Goal: Information Seeking & Learning: Learn about a topic

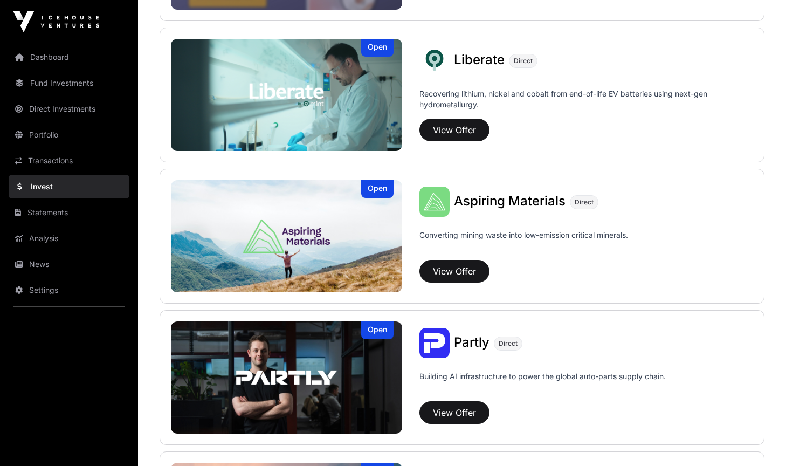
scroll to position [782, 0]
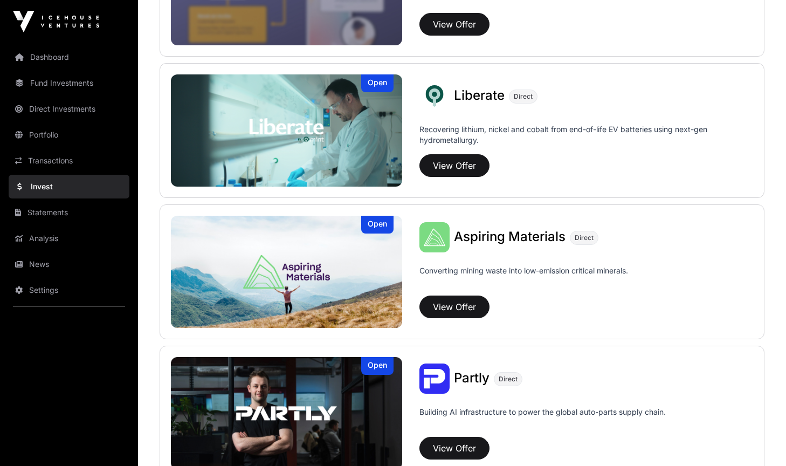
scroll to position [782, 0]
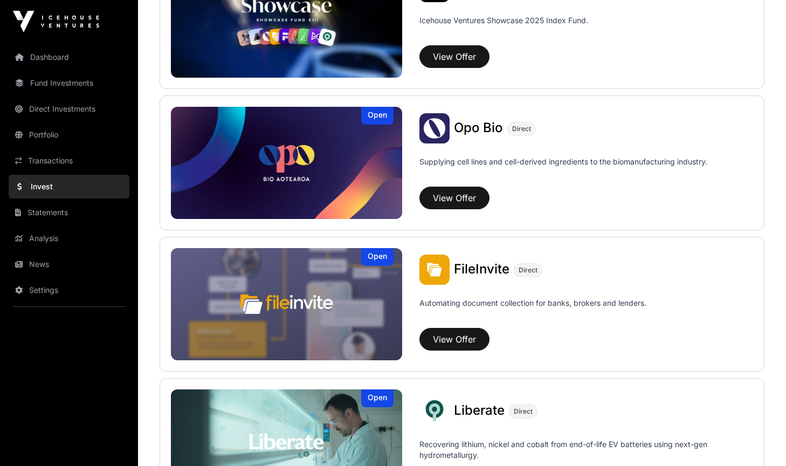
scroll to position [474, 0]
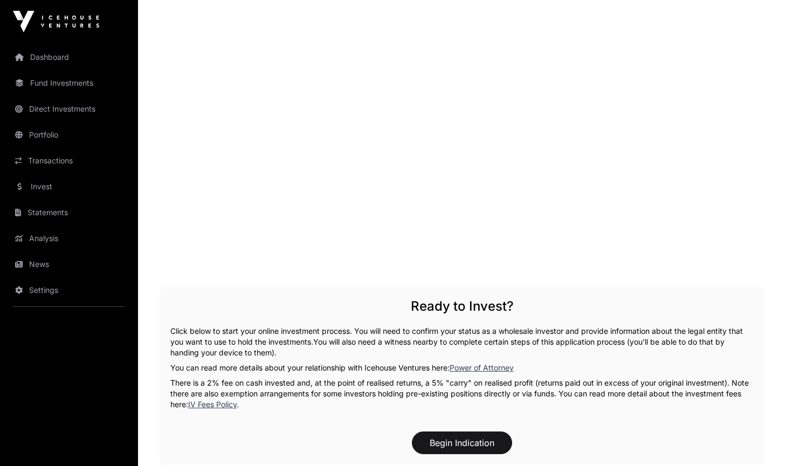
scroll to position [1772, 0]
click at [488, 400] on p "There is a 2% fee on cash invested and, at the point of realised returns, a 5% …" at bounding box center [461, 393] width 583 height 32
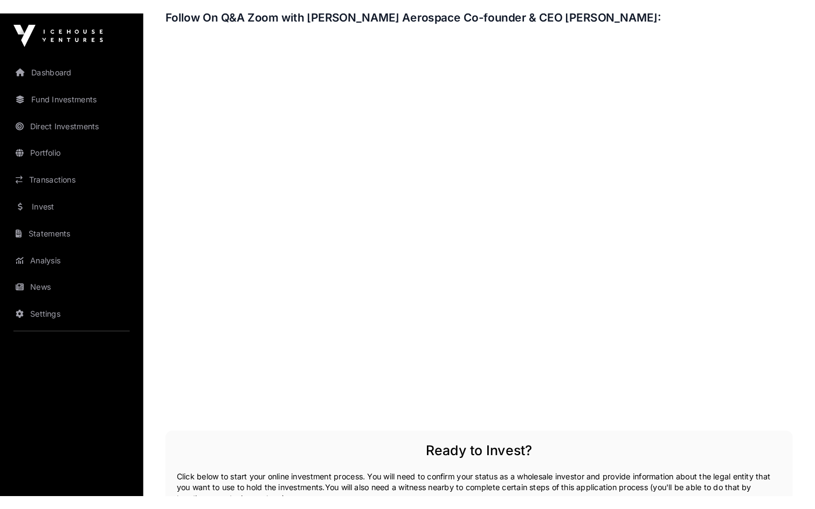
scroll to position [0, 0]
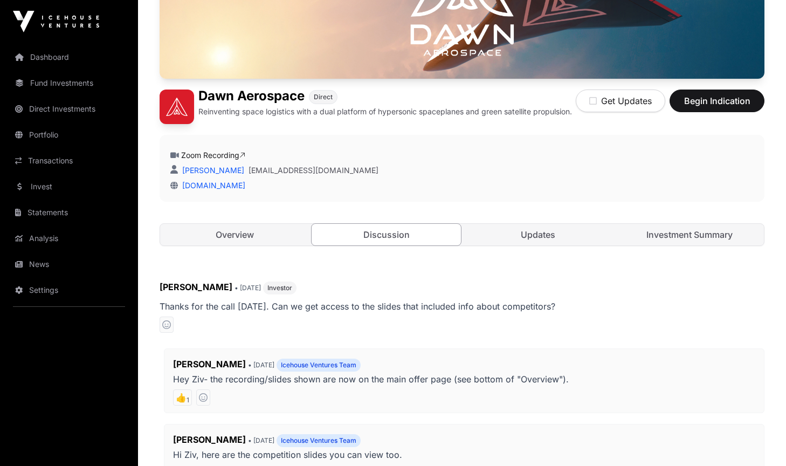
scroll to position [327, 0]
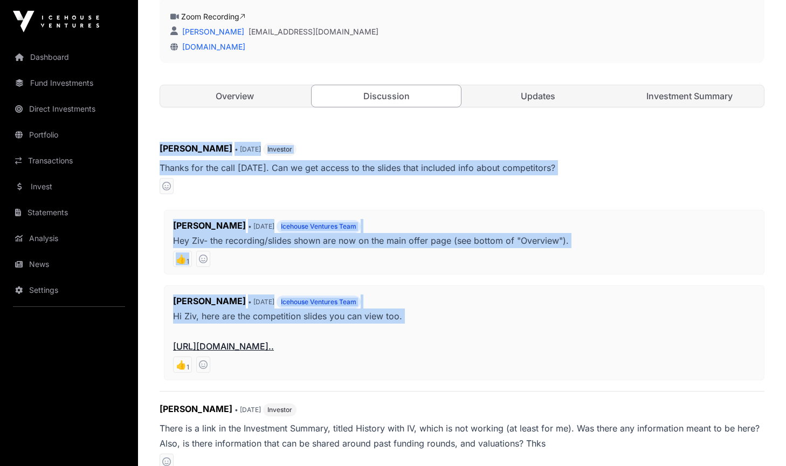
drag, startPoint x: 403, startPoint y: 145, endPoint x: 395, endPoint y: 321, distance: 176.5
click at [395, 322] on div "Showcase 2025 [PERSON_NAME] Aerospace Open [PERSON_NAME] Aerospace Direct Reinv…" at bounding box center [462, 325] width 648 height 1216
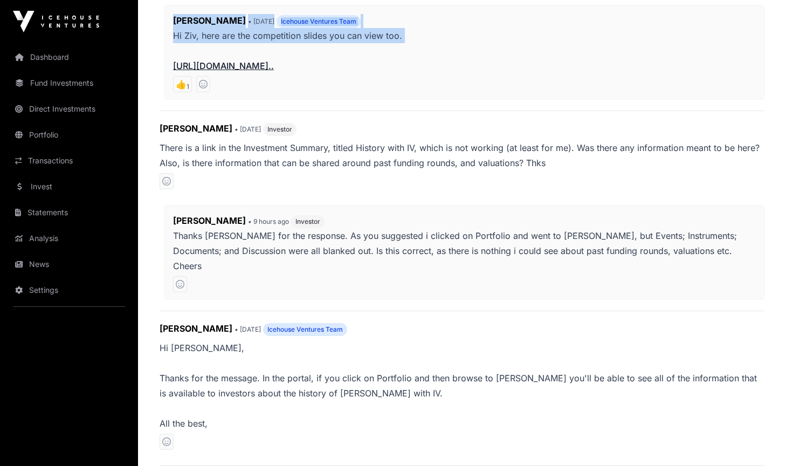
scroll to position [610, 0]
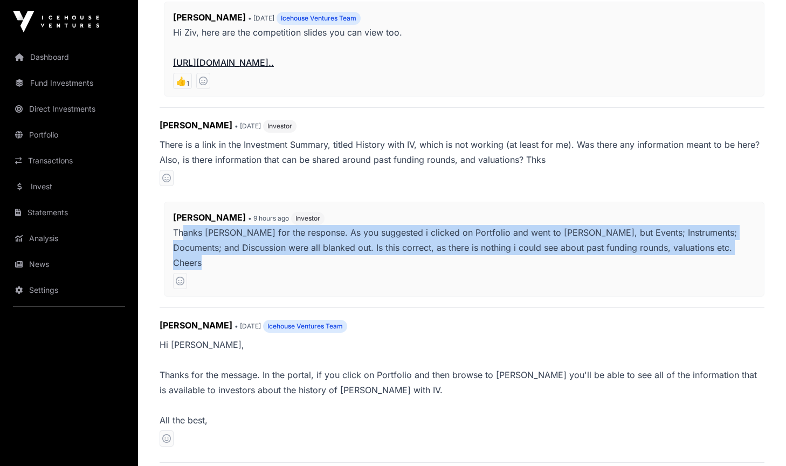
drag, startPoint x: 182, startPoint y: 225, endPoint x: 277, endPoint y: 265, distance: 102.9
click at [277, 265] on div "[PERSON_NAME] • 9 hours ago Investor Thanks [PERSON_NAME] for the response. As …" at bounding box center [464, 249] width 601 height 95
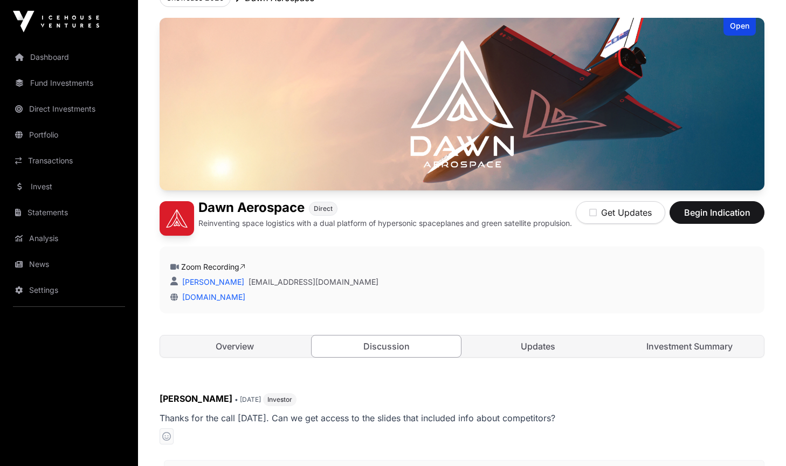
scroll to position [81, 0]
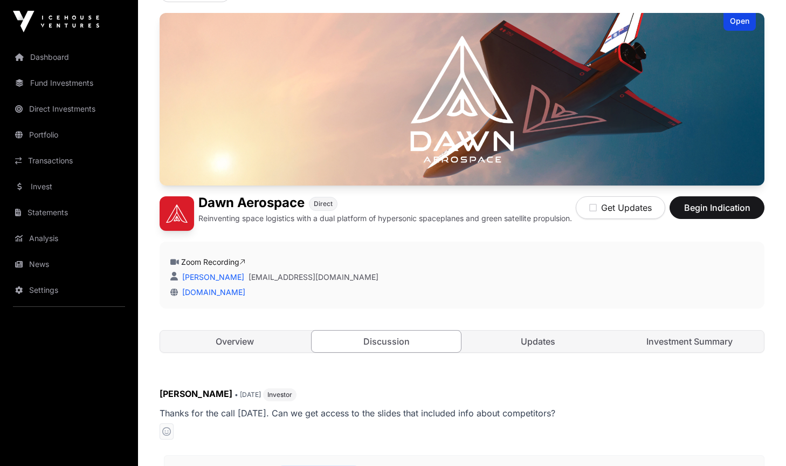
click at [543, 342] on link "Updates" at bounding box center [537, 341] width 149 height 22
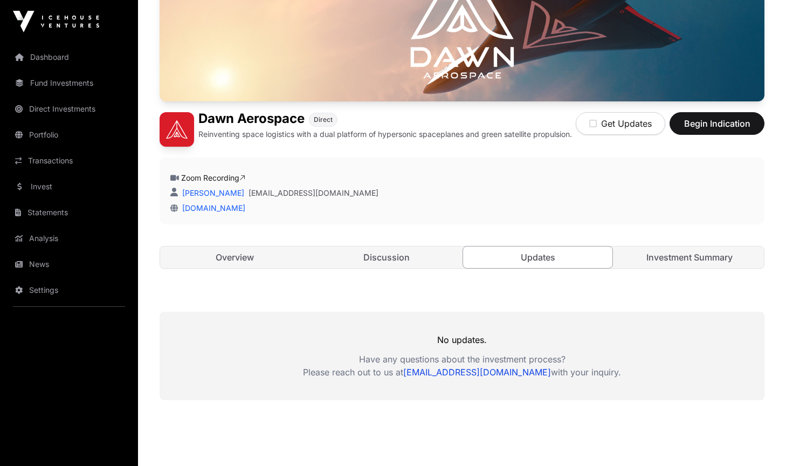
scroll to position [171, 0]
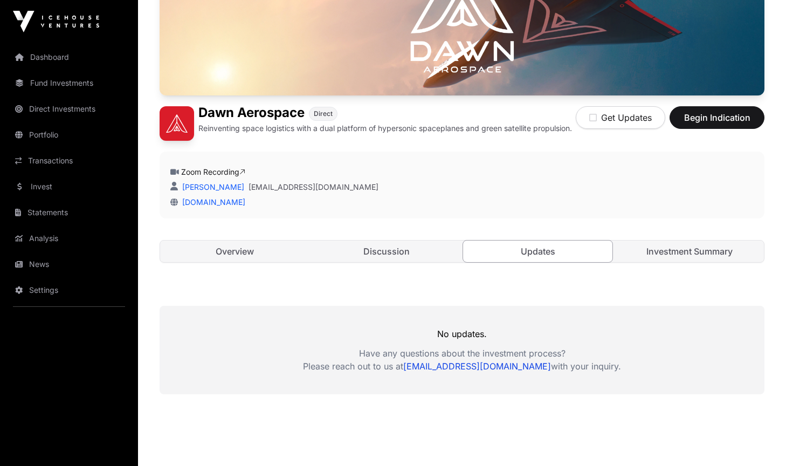
click at [676, 256] on link "Investment Summary" at bounding box center [689, 251] width 149 height 22
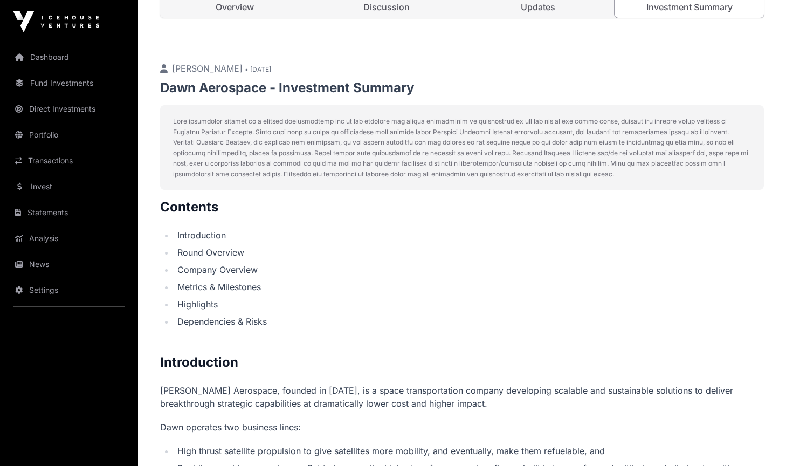
scroll to position [419, 0]
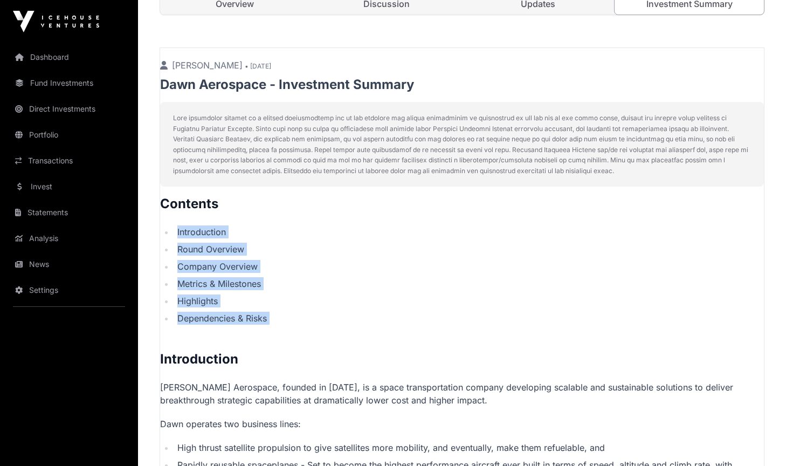
drag, startPoint x: 176, startPoint y: 235, endPoint x: 233, endPoint y: 329, distance: 110.3
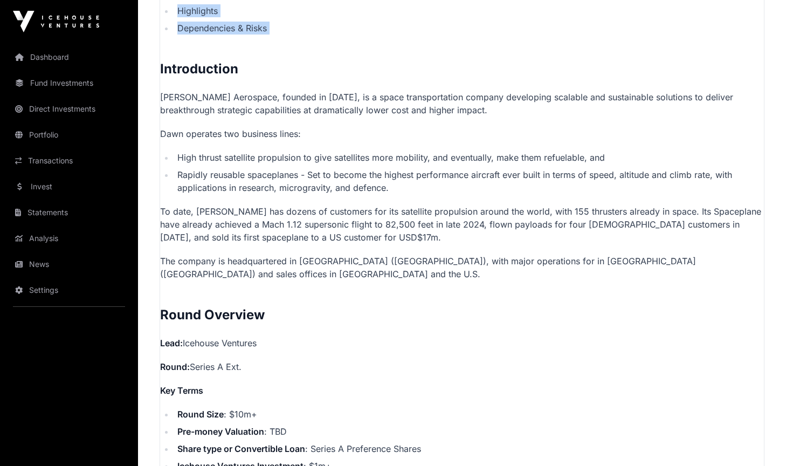
scroll to position [716, 0]
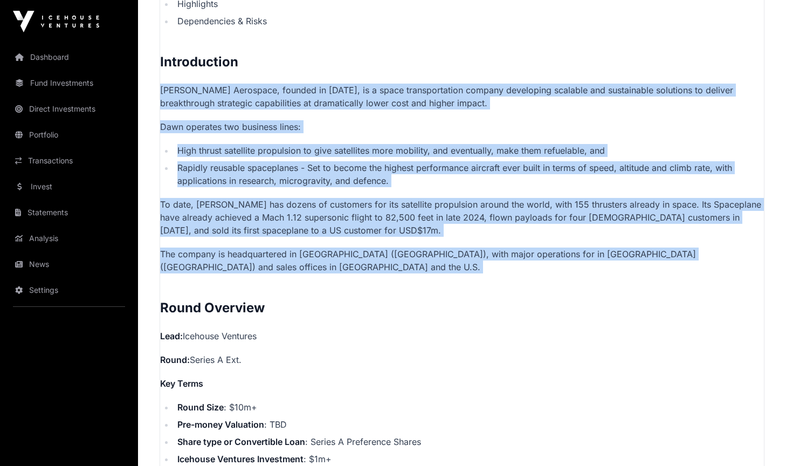
drag, startPoint x: 382, startPoint y: 75, endPoint x: 388, endPoint y: 284, distance: 208.7
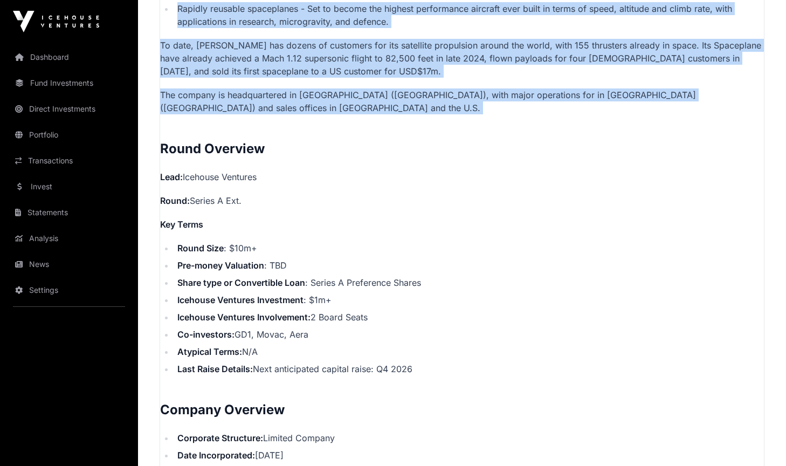
scroll to position [880, 0]
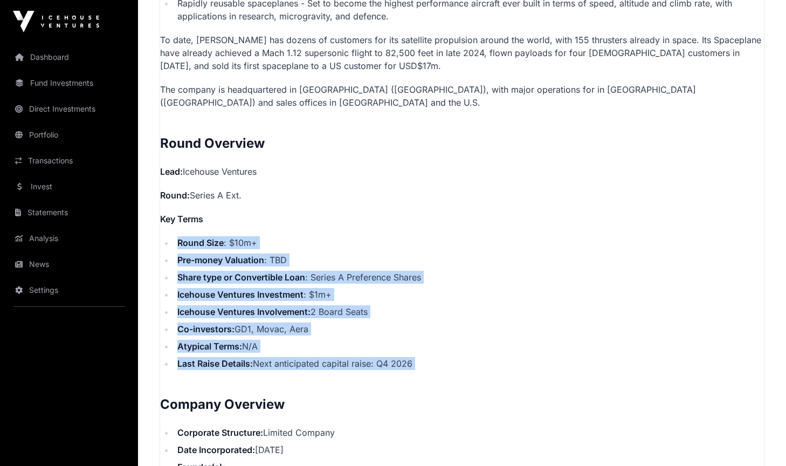
drag, startPoint x: 411, startPoint y: 380, endPoint x: 336, endPoint y: 232, distance: 165.4
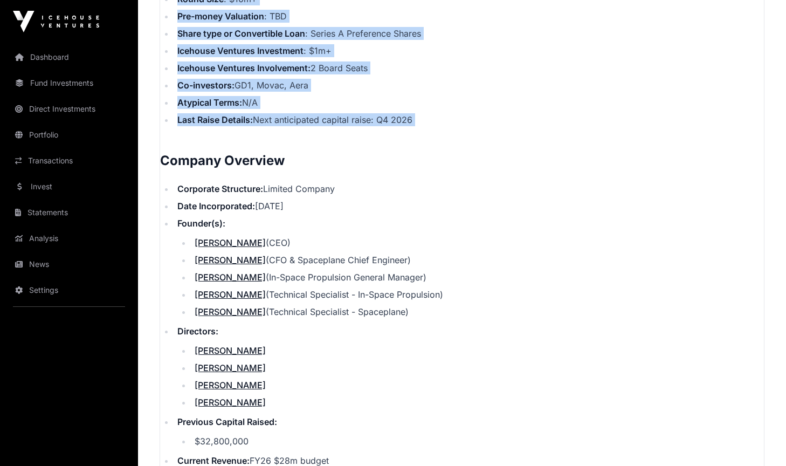
scroll to position [1125, 0]
drag, startPoint x: 335, startPoint y: 166, endPoint x: 375, endPoint y: 317, distance: 156.7
drag, startPoint x: 375, startPoint y: 317, endPoint x: 364, endPoint y: 229, distance: 88.5
click at [364, 229] on li "Founder(s): [PERSON_NAME] (CEO) [PERSON_NAME] (CFO & Spaceplane Chief Engineer)…" at bounding box center [469, 266] width 590 height 101
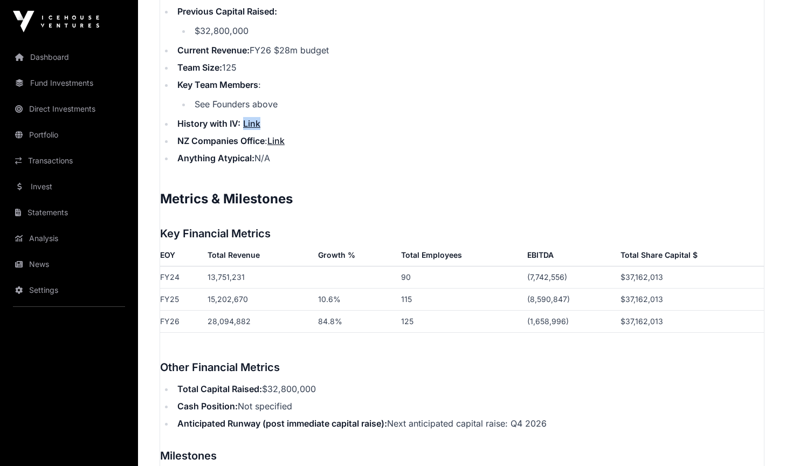
scroll to position [1535, 0]
click at [324, 231] on h3 "Key Financial Metrics" at bounding box center [462, 232] width 604 height 17
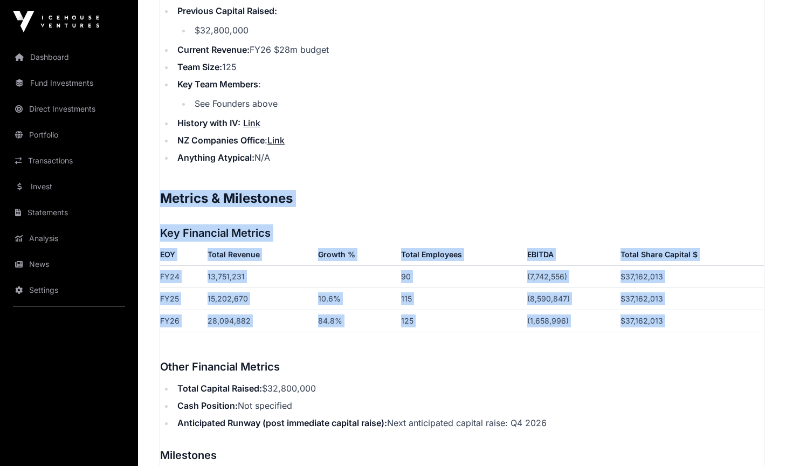
drag, startPoint x: 347, startPoint y: 183, endPoint x: 371, endPoint y: 348, distance: 166.7
click at [371, 348] on p "Contents Introduction Round Overview Company Overview Metrics & Milestones High…" at bounding box center [462, 149] width 604 height 2141
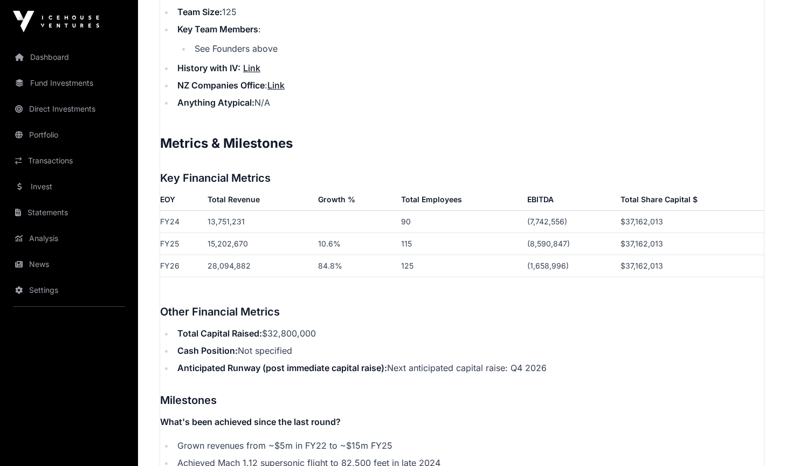
scroll to position [1591, 0]
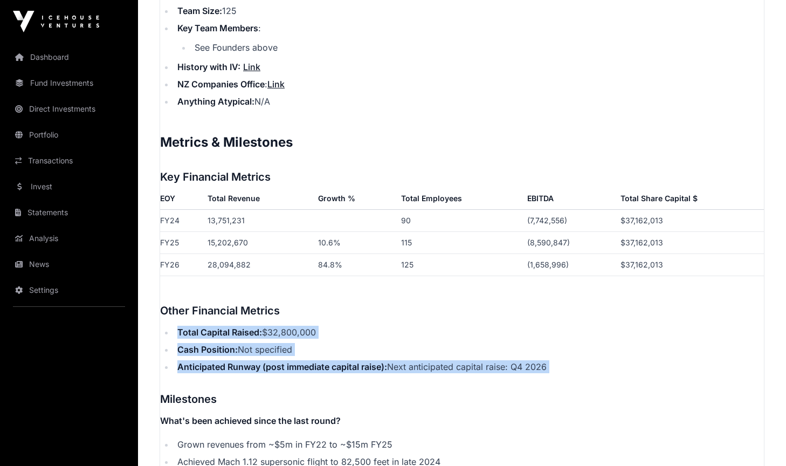
drag, startPoint x: 348, startPoint y: 322, endPoint x: 372, endPoint y: 388, distance: 70.1
click at [372, 388] on p "Contents Introduction Round Overview Company Overview Metrics & Milestones High…" at bounding box center [462, 93] width 604 height 2141
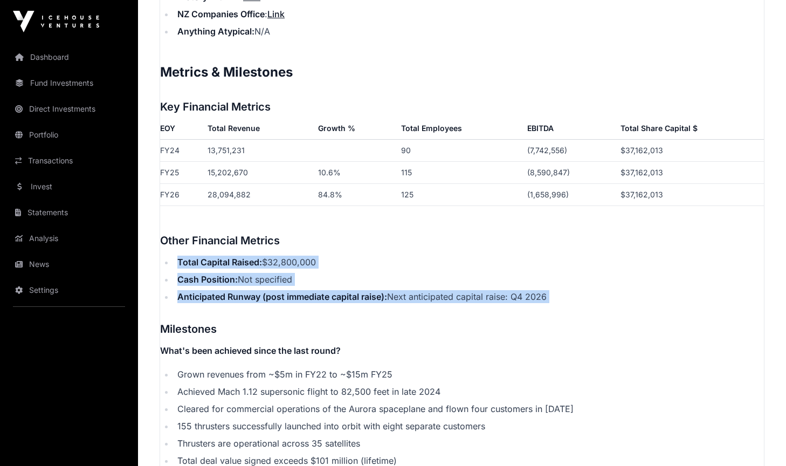
scroll to position [1673, 0]
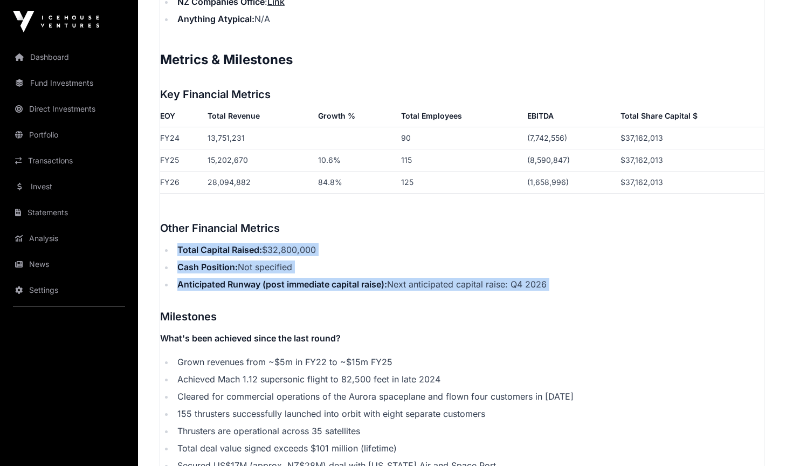
click at [372, 388] on ul "Grown revenues from ~$5m in FY22 to ~$15m FY25 Achieved Mach 1.12 supersonic fl…" at bounding box center [462, 413] width 604 height 116
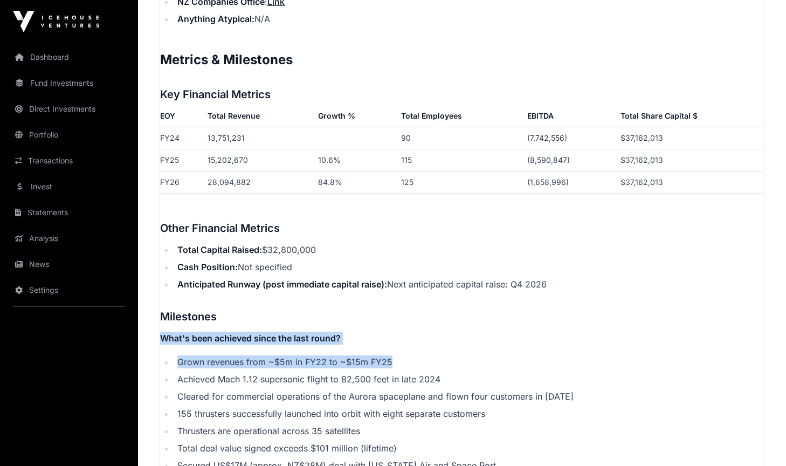
drag, startPoint x: 355, startPoint y: 319, endPoint x: 448, endPoint y: 356, distance: 100.4
click at [448, 356] on p "Contents Introduction Round Overview Company Overview Metrics & Milestones High…" at bounding box center [462, 11] width 604 height 2141
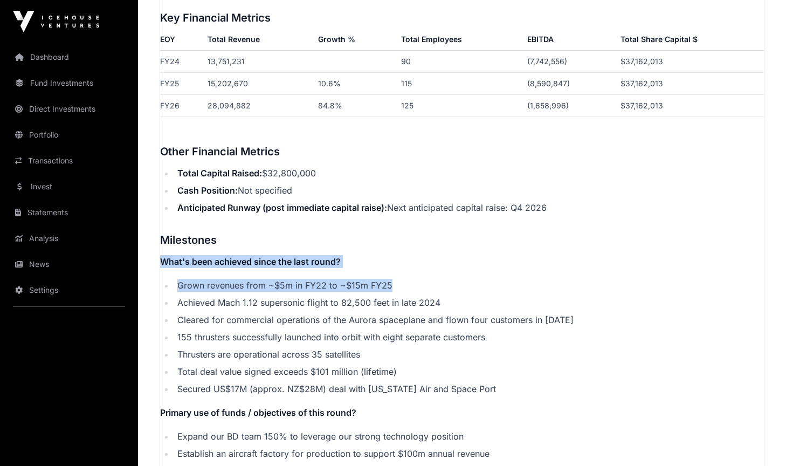
scroll to position [1754, 0]
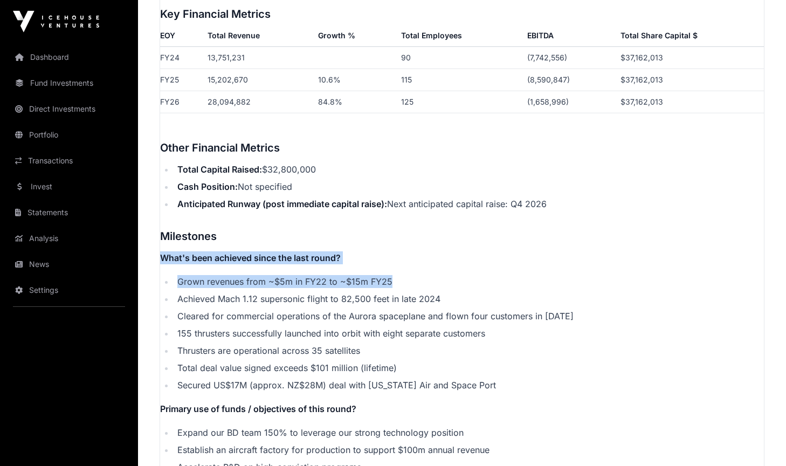
click at [402, 308] on ul "Grown revenues from ~$5m in FY22 to ~$15m FY25 Achieved Mach 1.12 supersonic fl…" at bounding box center [462, 333] width 604 height 116
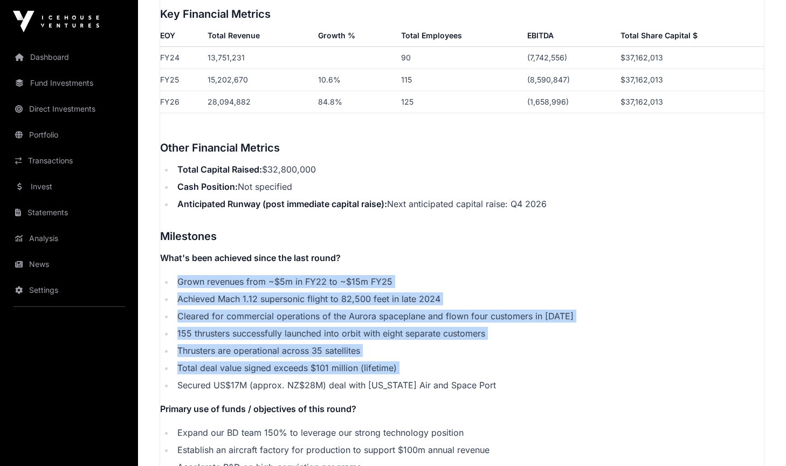
drag, startPoint x: 386, startPoint y: 262, endPoint x: 454, endPoint y: 374, distance: 130.9
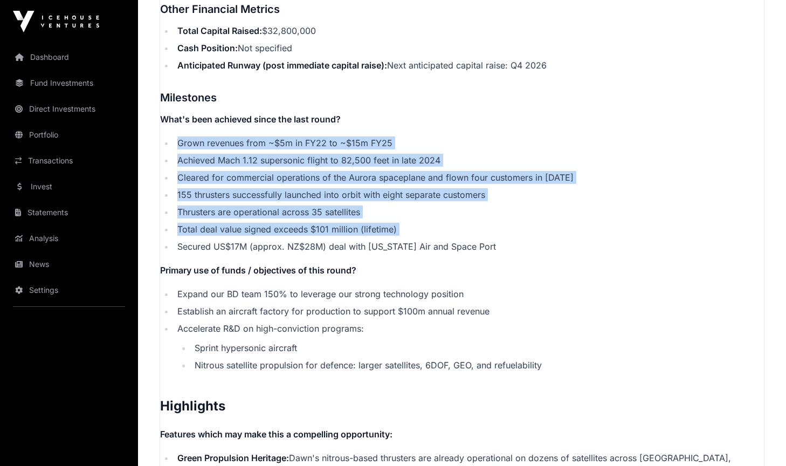
scroll to position [1895, 0]
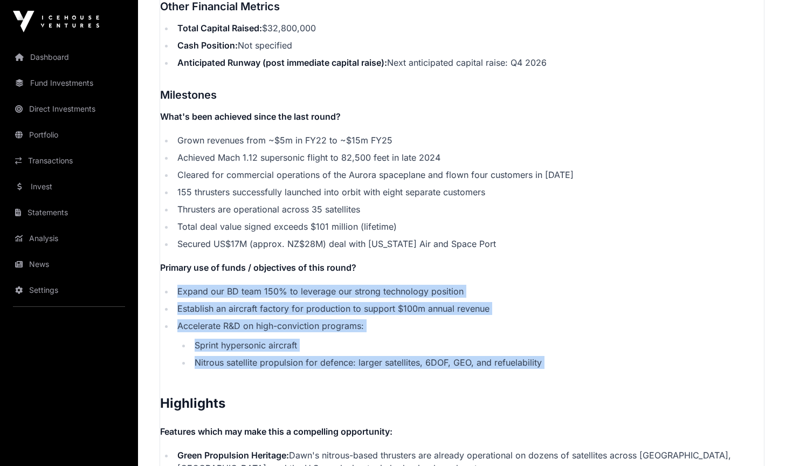
drag, startPoint x: 403, startPoint y: 270, endPoint x: 456, endPoint y: 382, distance: 123.5
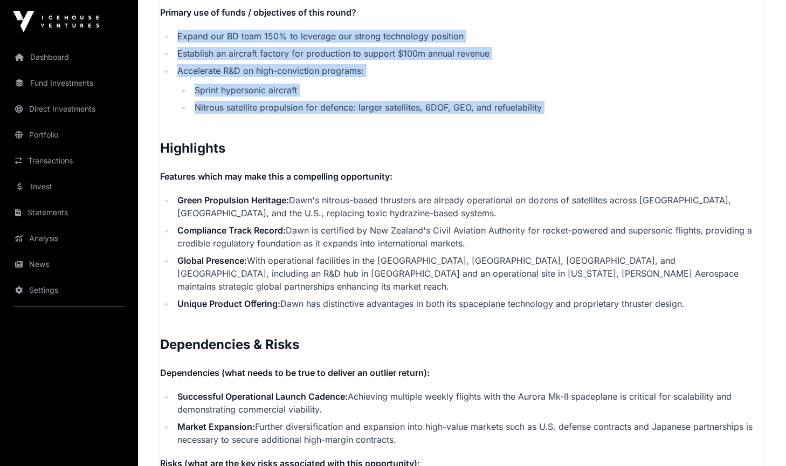
scroll to position [2162, 0]
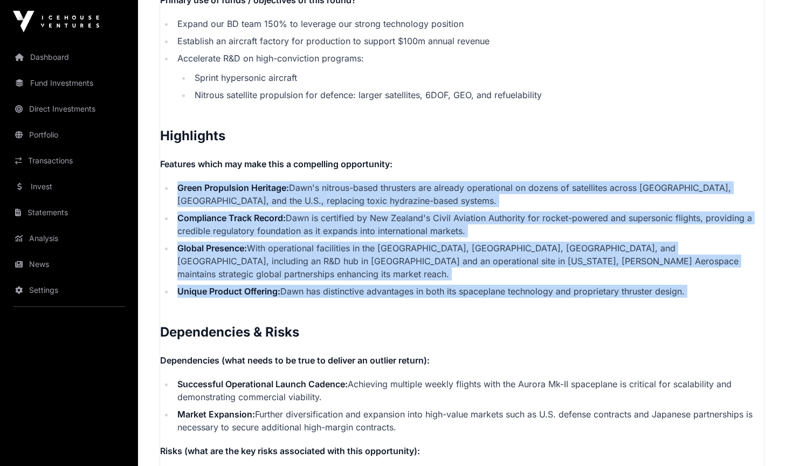
drag, startPoint x: 470, startPoint y: 178, endPoint x: 510, endPoint y: 288, distance: 117.5
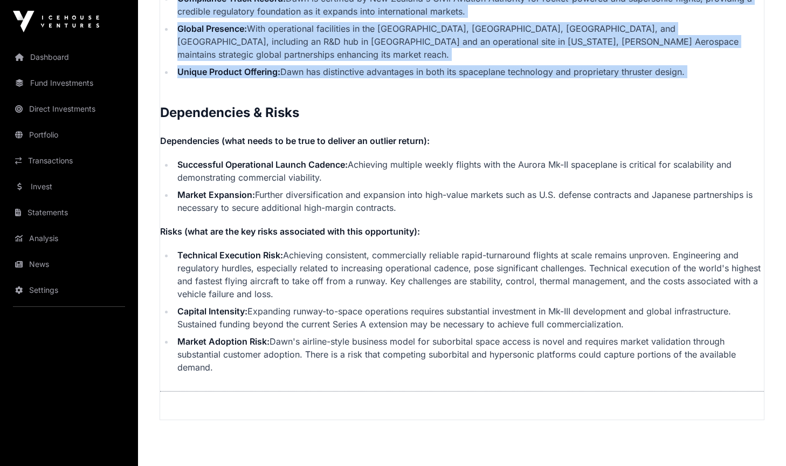
scroll to position [2389, 0]
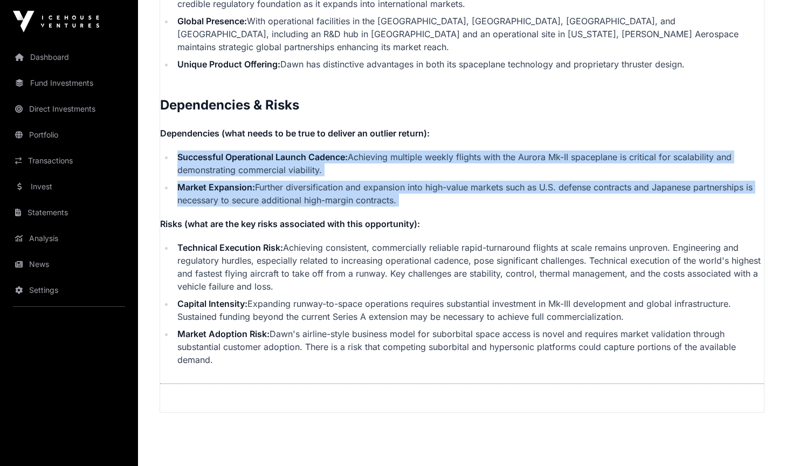
drag, startPoint x: 487, startPoint y: 125, endPoint x: 493, endPoint y: 195, distance: 70.9
click at [508, 187] on li "Market Expansion: Further diversification and expansion into high-value markets…" at bounding box center [469, 194] width 590 height 26
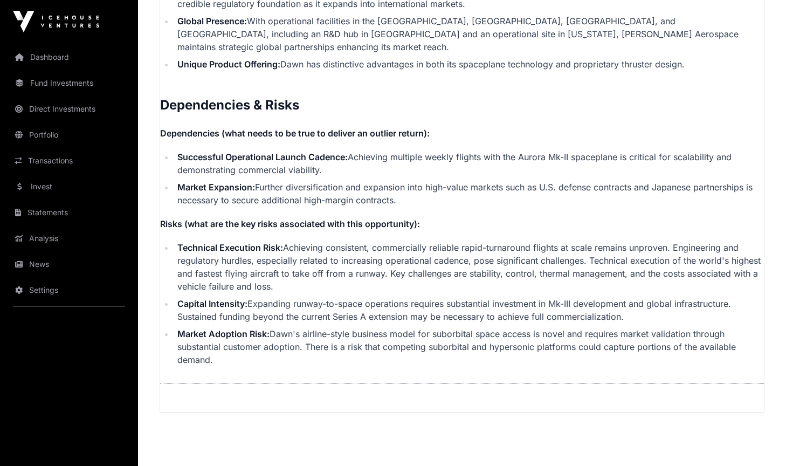
click at [508, 187] on li "Market Expansion: Further diversification and expansion into high-value markets…" at bounding box center [469, 194] width 590 height 26
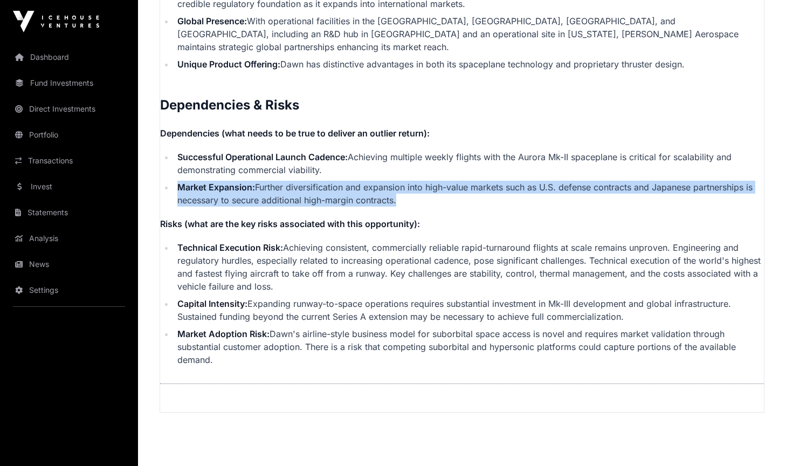
click at [508, 187] on li "Market Expansion: Further diversification and expansion into high-value markets…" at bounding box center [469, 194] width 590 height 26
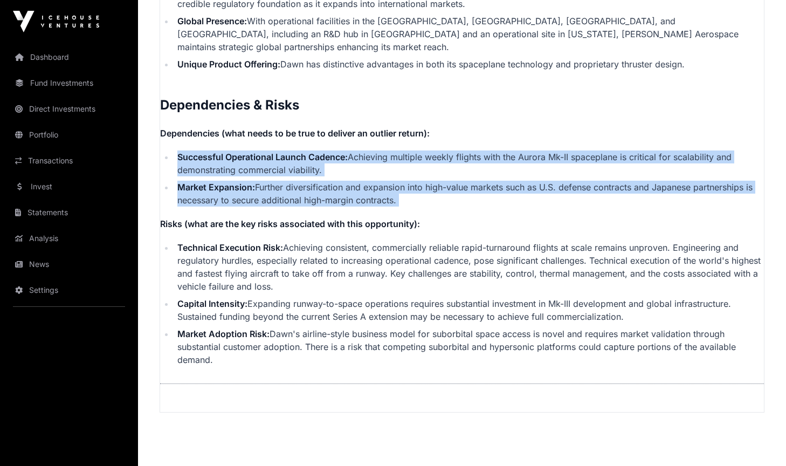
drag, startPoint x: 517, startPoint y: 128, endPoint x: 520, endPoint y: 196, distance: 67.5
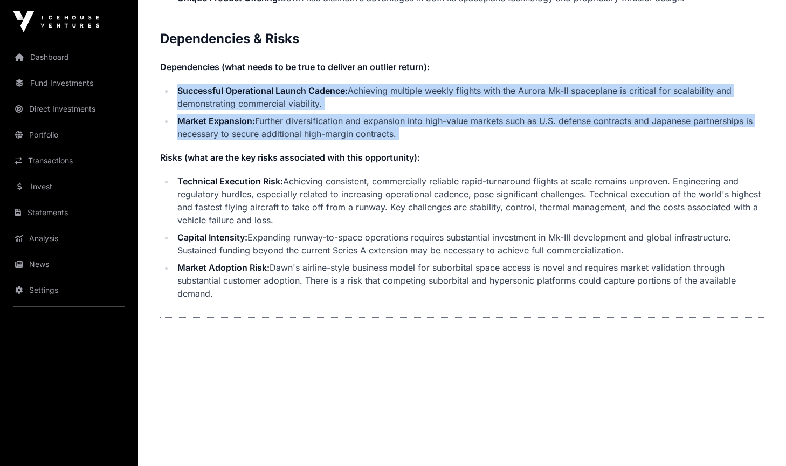
scroll to position [2455, 0]
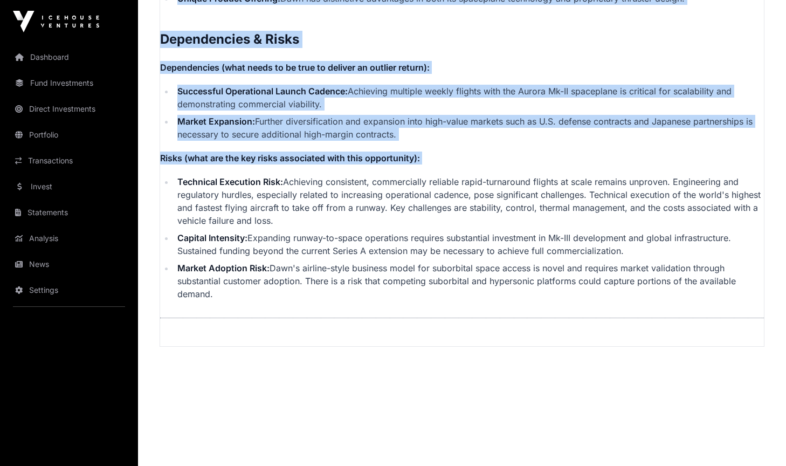
drag, startPoint x: 498, startPoint y: 152, endPoint x: 505, endPoint y: 293, distance: 141.4
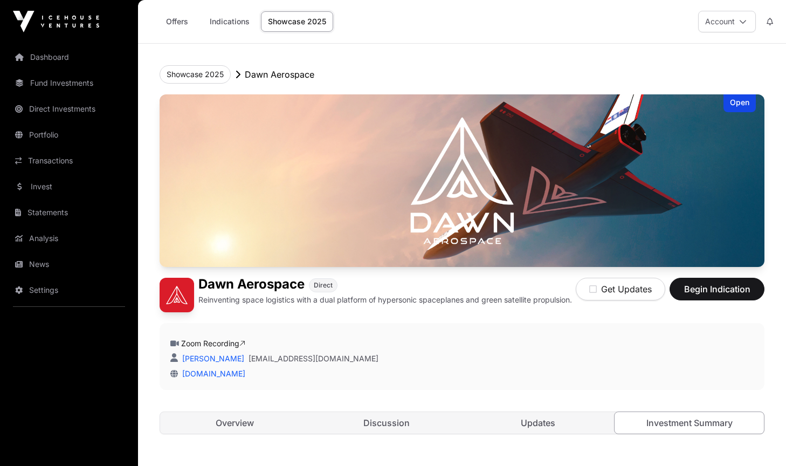
scroll to position [20, 0]
